Goal: Task Accomplishment & Management: Use online tool/utility

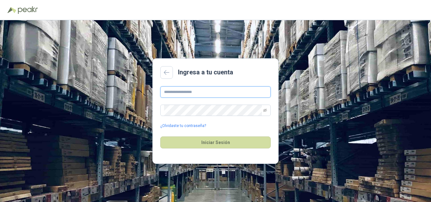
type input "**********"
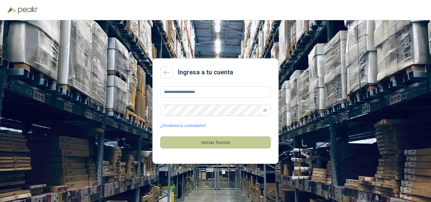
click at [180, 146] on button "Iniciar Sesión" at bounding box center [215, 143] width 110 height 12
click at [215, 144] on button "Iniciar Sesión" at bounding box center [215, 143] width 110 height 12
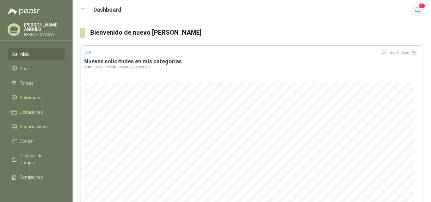
click at [417, 9] on icon "button" at bounding box center [418, 10] width 8 height 8
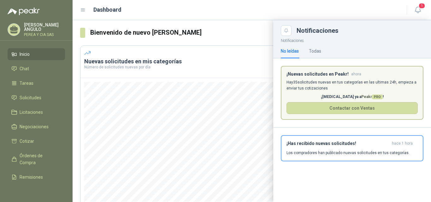
click at [340, 83] on p "Hay 35 solicitudes nuevas en tus categorías en las ultimas 24h, empieza a envia…" at bounding box center [352, 86] width 131 height 12
click at [334, 147] on div "¡Has recibido nuevas solicitudes! hace 1 hora Los compradores han publicado nue…" at bounding box center [352, 148] width 131 height 15
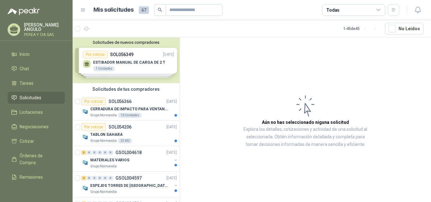
click at [130, 60] on div "Solicitudes de nuevos compradores Por cotizar SOL056349 [DATE] ESTIBADOR MANUAL…" at bounding box center [126, 61] width 107 height 46
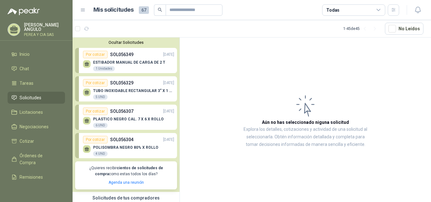
click at [138, 59] on div "ESTIBADOR MANUAL DE CARGA DE 2 T 1 Unidades" at bounding box center [128, 64] width 91 height 13
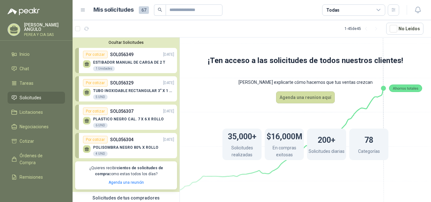
click at [106, 69] on div "1 Unidades" at bounding box center [104, 68] width 22 height 5
